Goal: Task Accomplishment & Management: Manage account settings

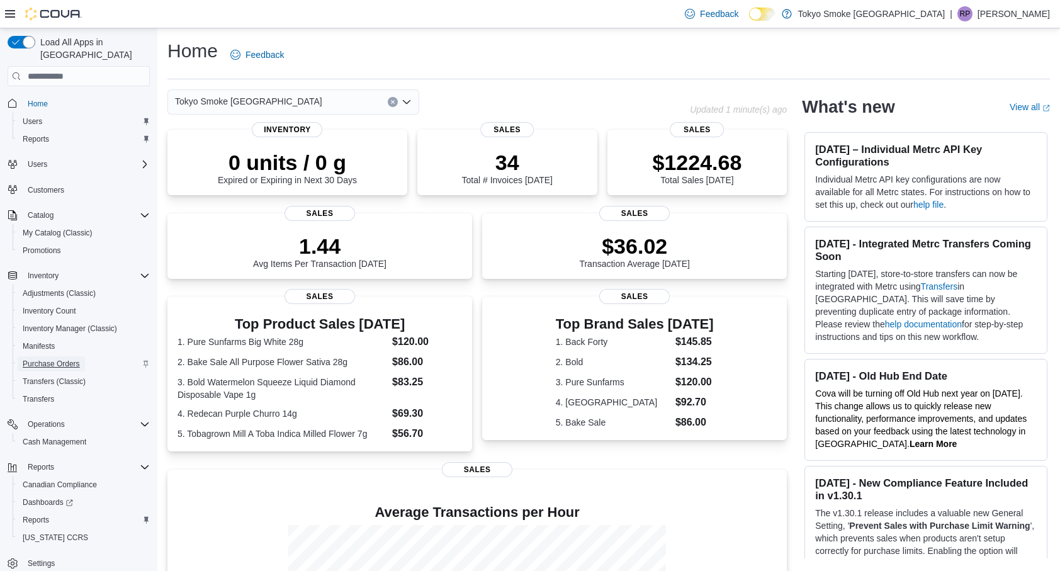
click at [48, 359] on span "Purchase Orders" at bounding box center [51, 364] width 57 height 10
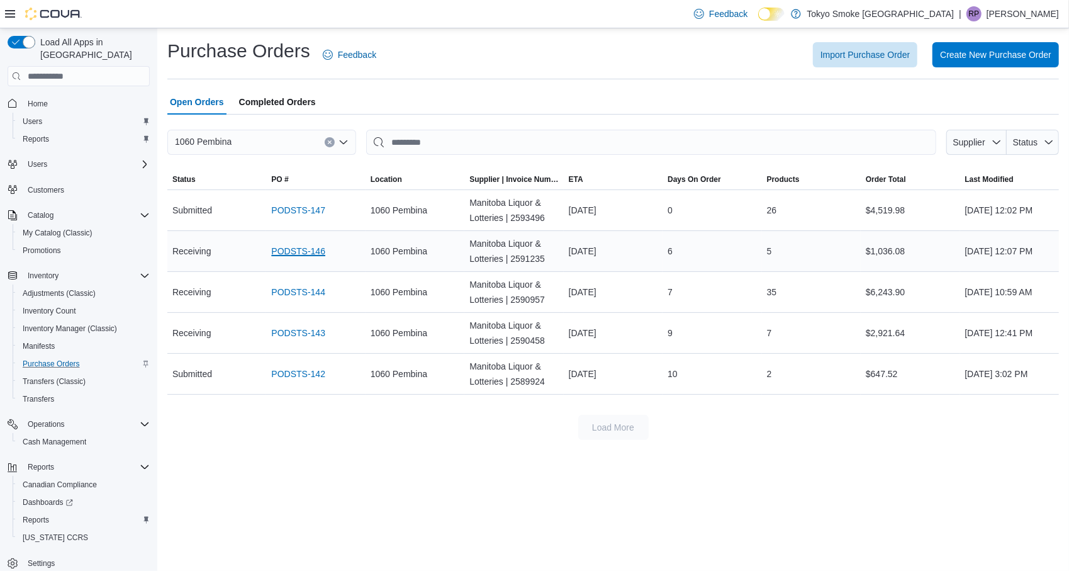
click at [295, 246] on link "PODSTS-146" at bounding box center [298, 251] width 54 height 15
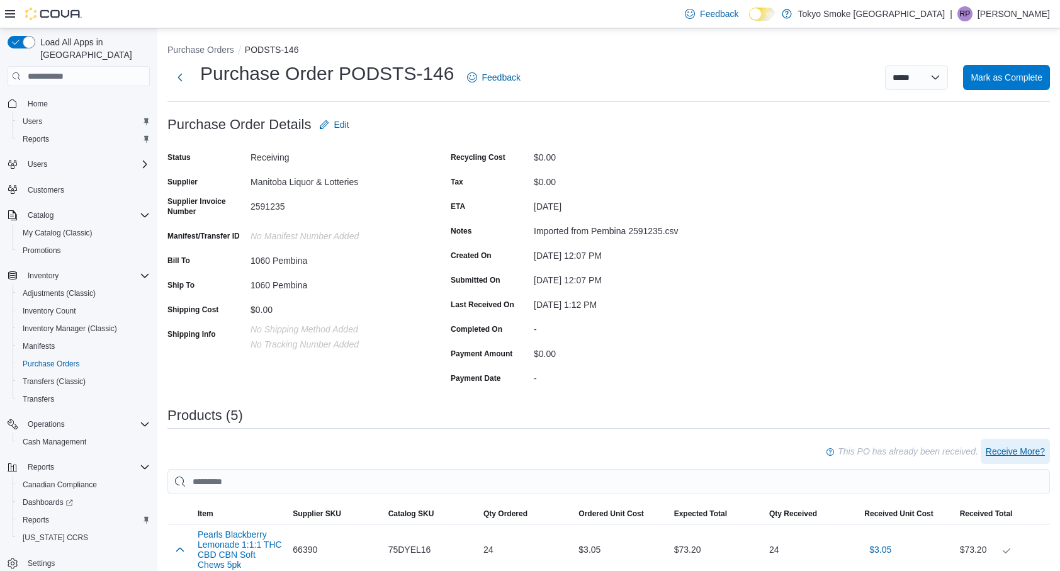
click at [1023, 452] on span "Receive More?" at bounding box center [1015, 451] width 59 height 13
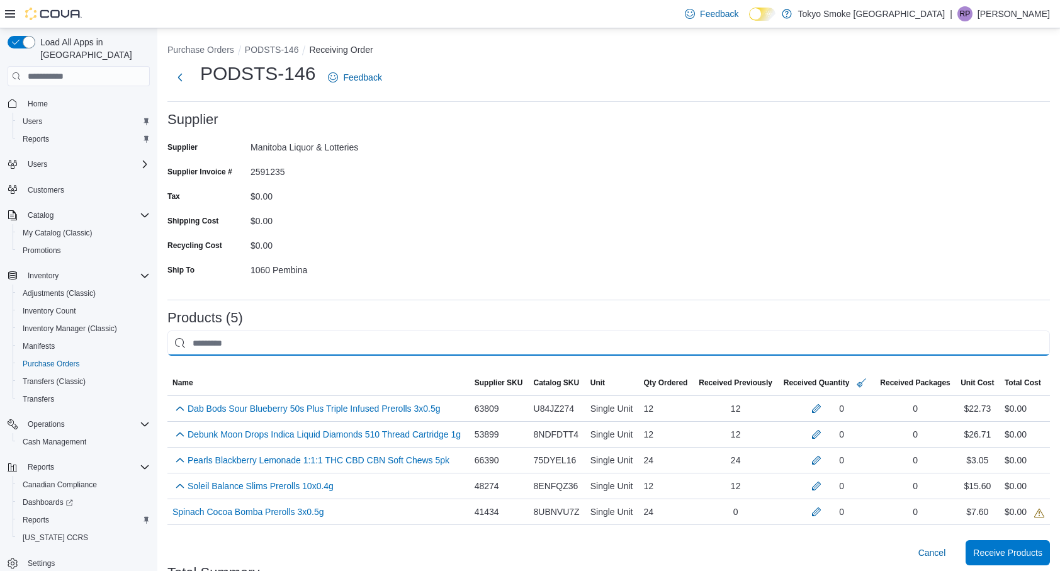
click at [402, 345] on input "This is a search bar. After typing your query, hit enter to filter the results …" at bounding box center [608, 342] width 882 height 25
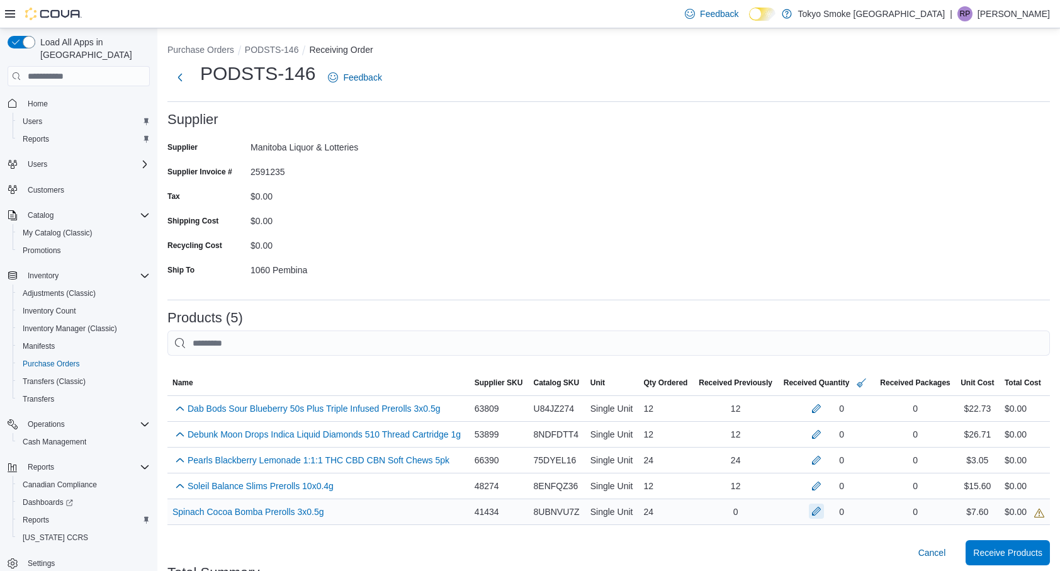
click at [824, 516] on button "button" at bounding box center [816, 510] width 15 height 15
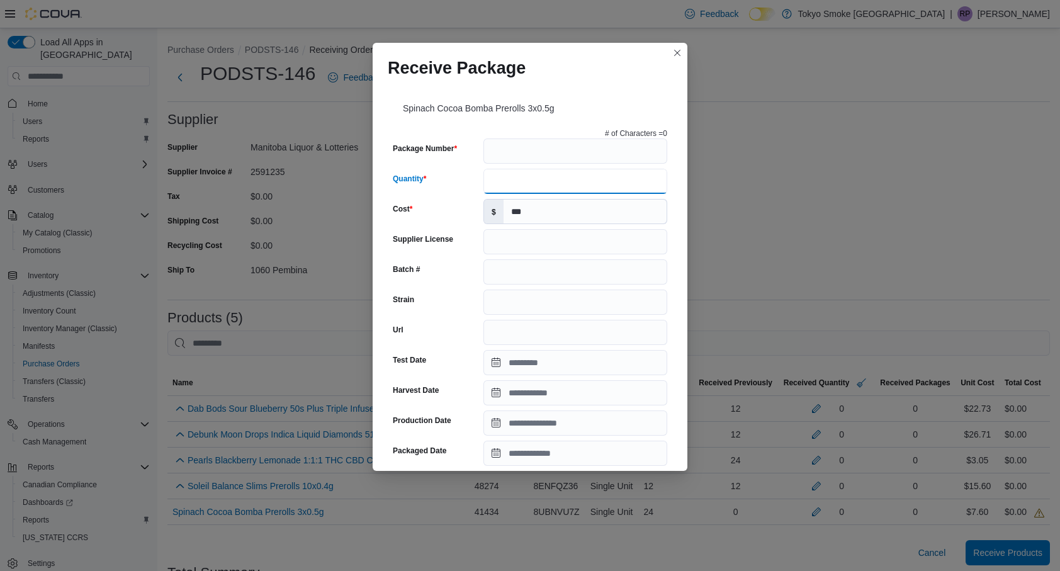
click at [522, 179] on input "Quantity" at bounding box center [575, 181] width 184 height 25
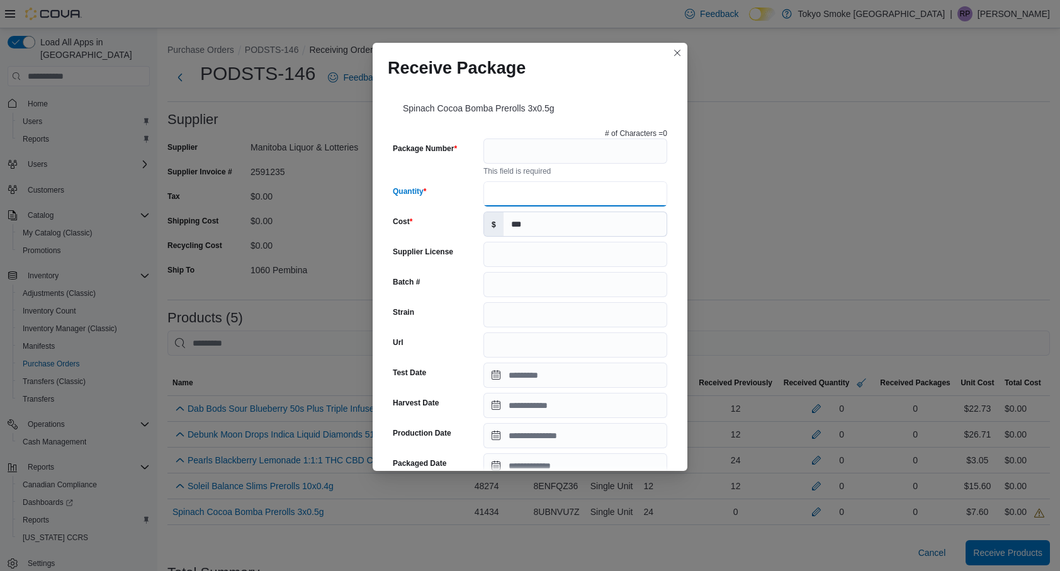
type input "**"
click at [516, 159] on input "Package Number" at bounding box center [575, 150] width 184 height 25
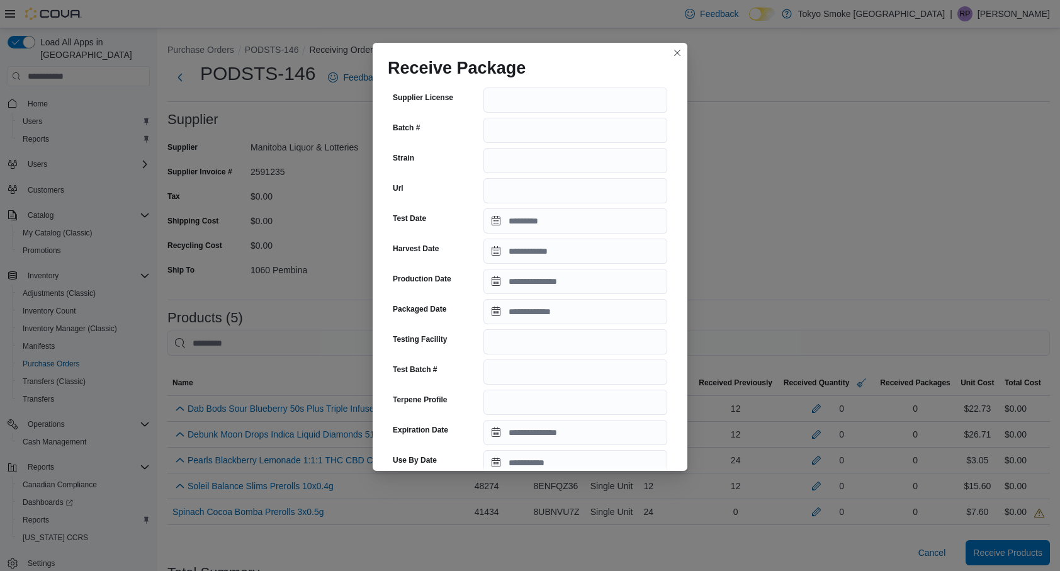
scroll to position [142, 0]
type input "******"
click at [599, 311] on input "Packaged Date" at bounding box center [575, 310] width 184 height 25
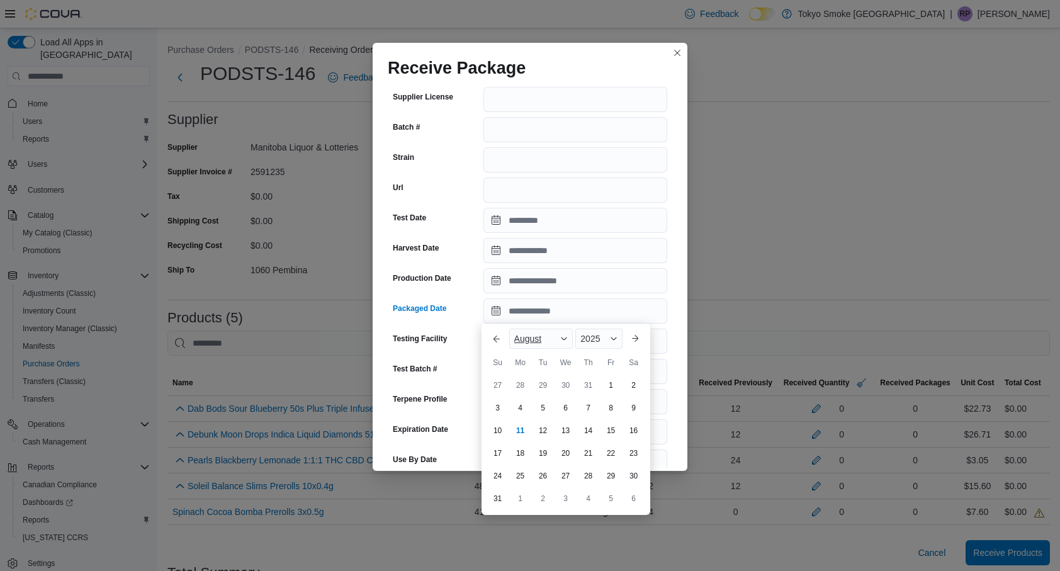
click at [568, 337] on span "Button. Open the month selector. August is currently selected." at bounding box center [564, 339] width 8 height 8
click at [535, 449] on div "July" at bounding box center [553, 446] width 83 height 15
click at [544, 428] on div "15" at bounding box center [543, 430] width 22 height 22
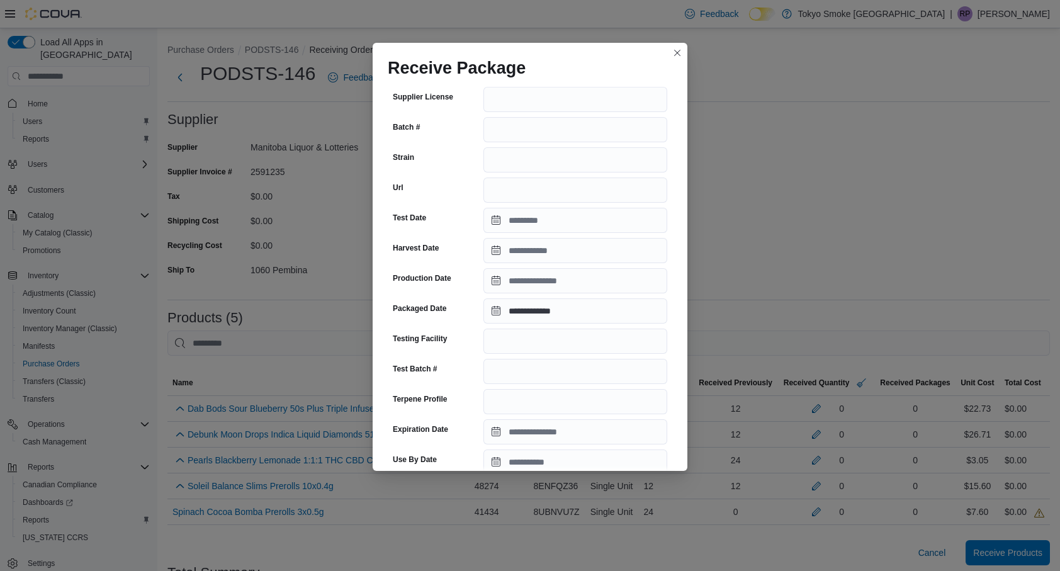
type input "**********"
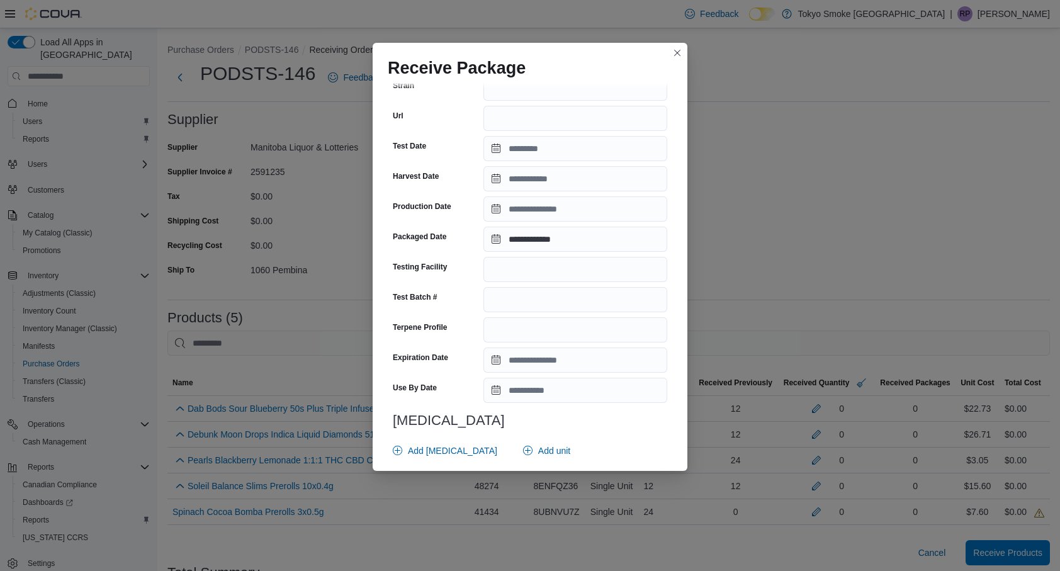
scroll to position [331, 0]
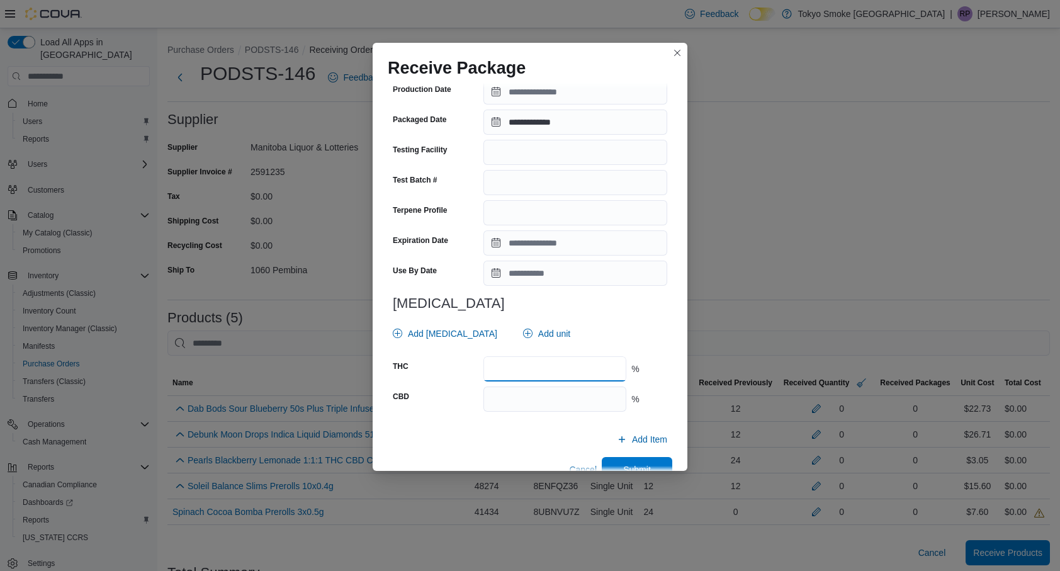
click at [564, 370] on input "number" at bounding box center [554, 368] width 143 height 25
type input "****"
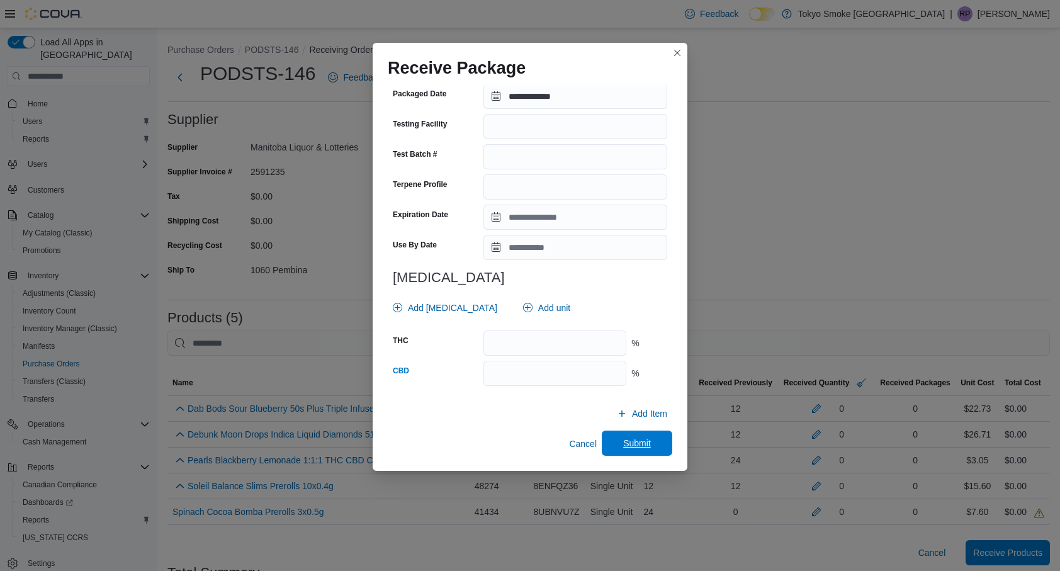
click at [643, 452] on span "Submit" at bounding box center [636, 442] width 55 height 25
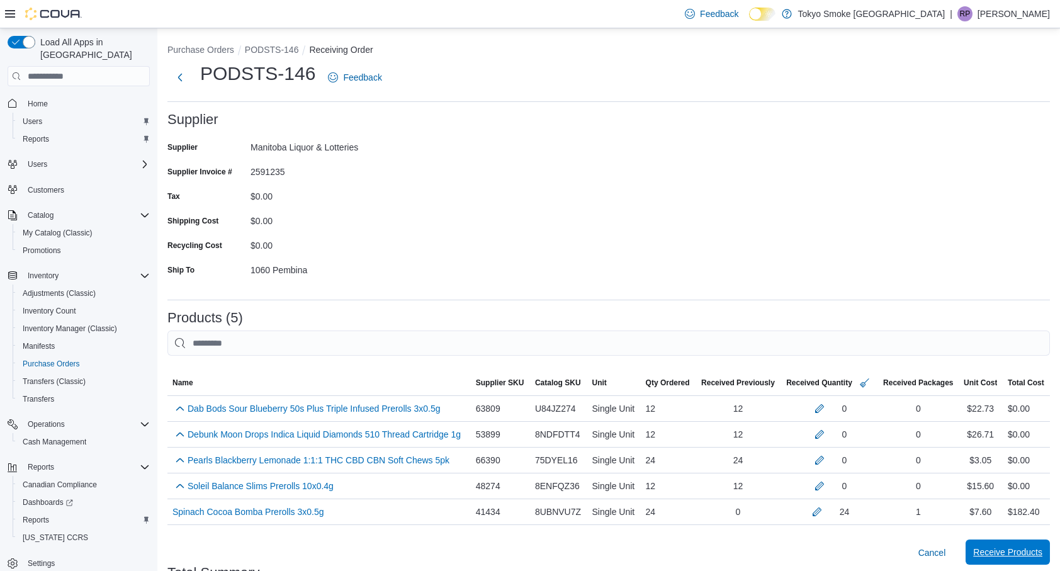
click at [992, 550] on span "Receive Products" at bounding box center [1007, 552] width 69 height 13
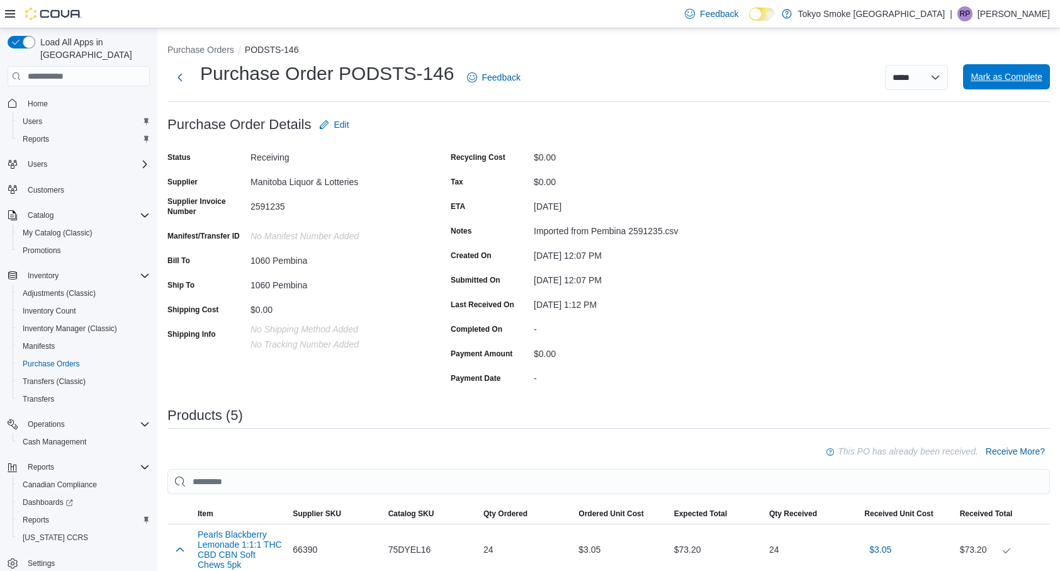
click at [1007, 72] on span "Mark as Complete" at bounding box center [1006, 76] width 72 height 13
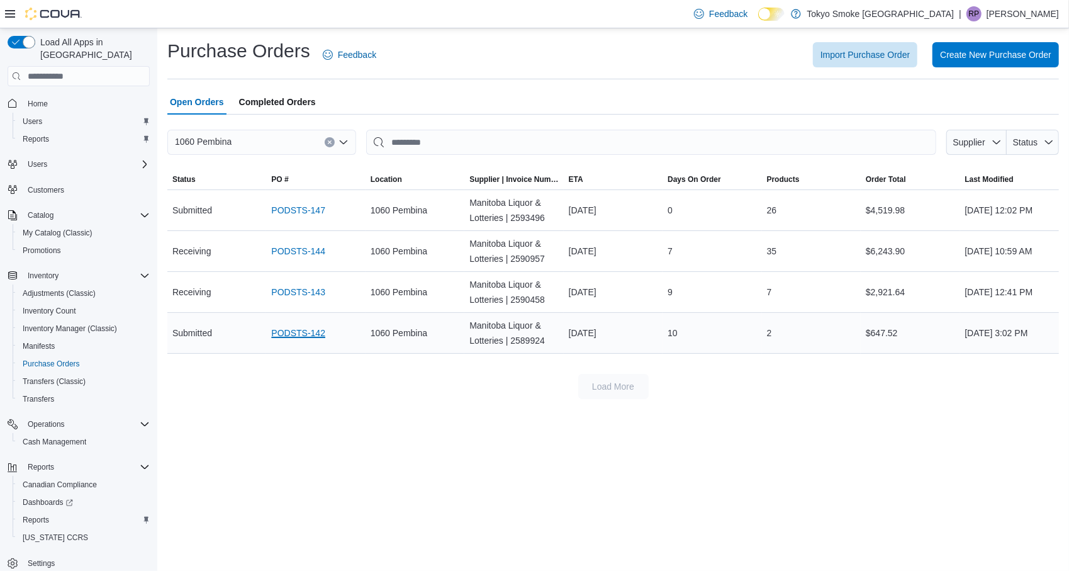
click at [312, 338] on link "PODSTS-142" at bounding box center [298, 332] width 54 height 15
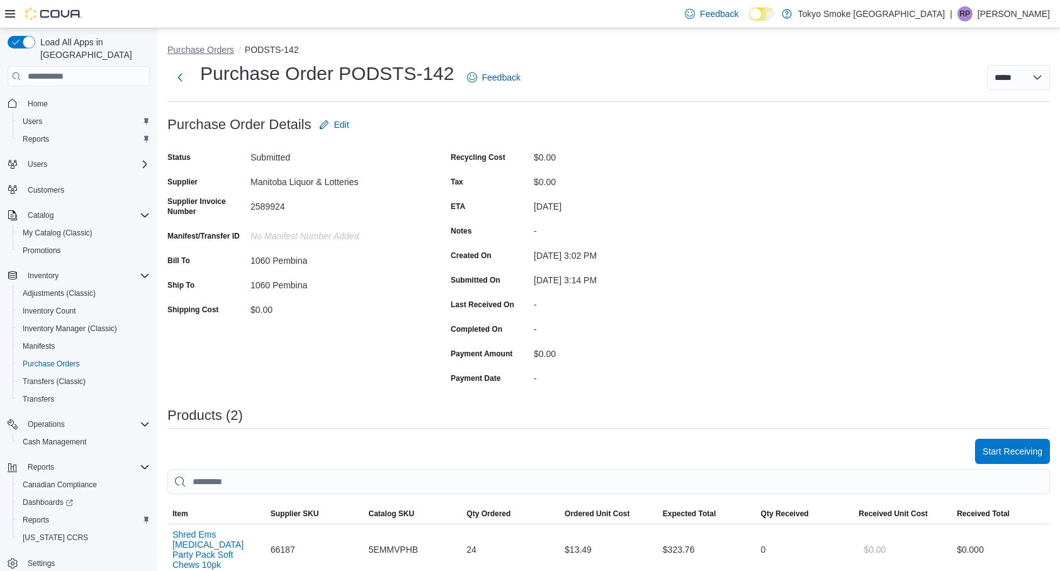
drag, startPoint x: 203, startPoint y: 44, endPoint x: 203, endPoint y: 53, distance: 8.8
click at [203, 53] on li "Purchase Orders" at bounding box center [205, 49] width 77 height 13
click at [203, 53] on button "Purchase Orders" at bounding box center [200, 50] width 67 height 10
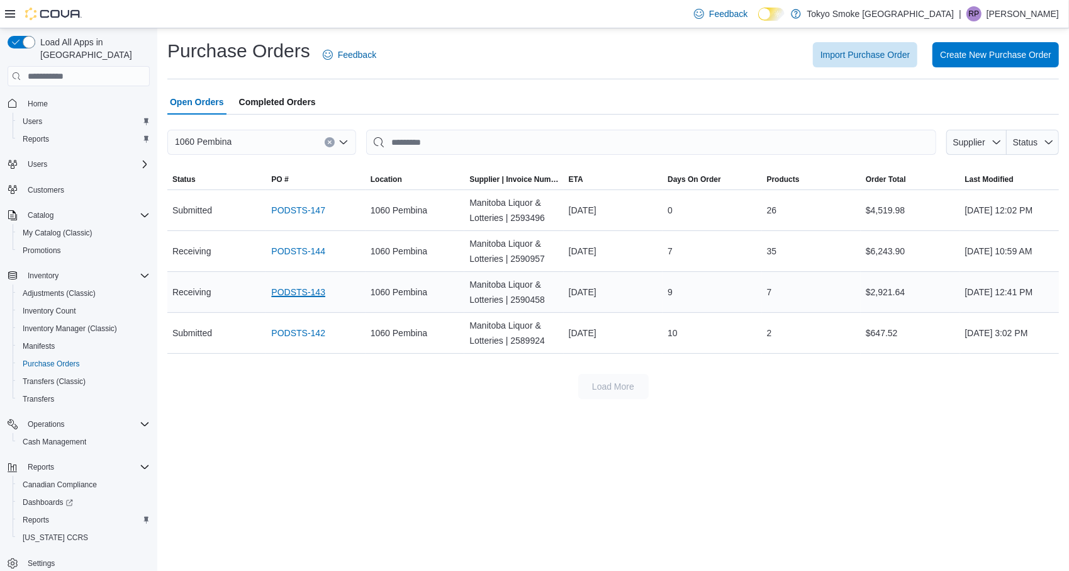
click at [307, 291] on link "PODSTS-143" at bounding box center [298, 291] width 54 height 15
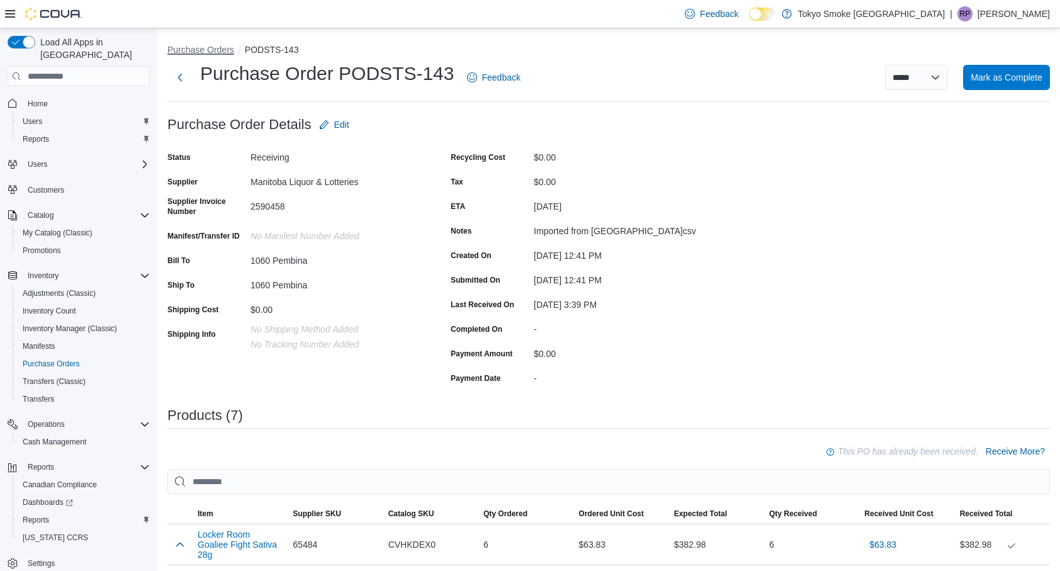
click at [203, 53] on button "Purchase Orders" at bounding box center [200, 50] width 67 height 10
